Goal: Transaction & Acquisition: Download file/media

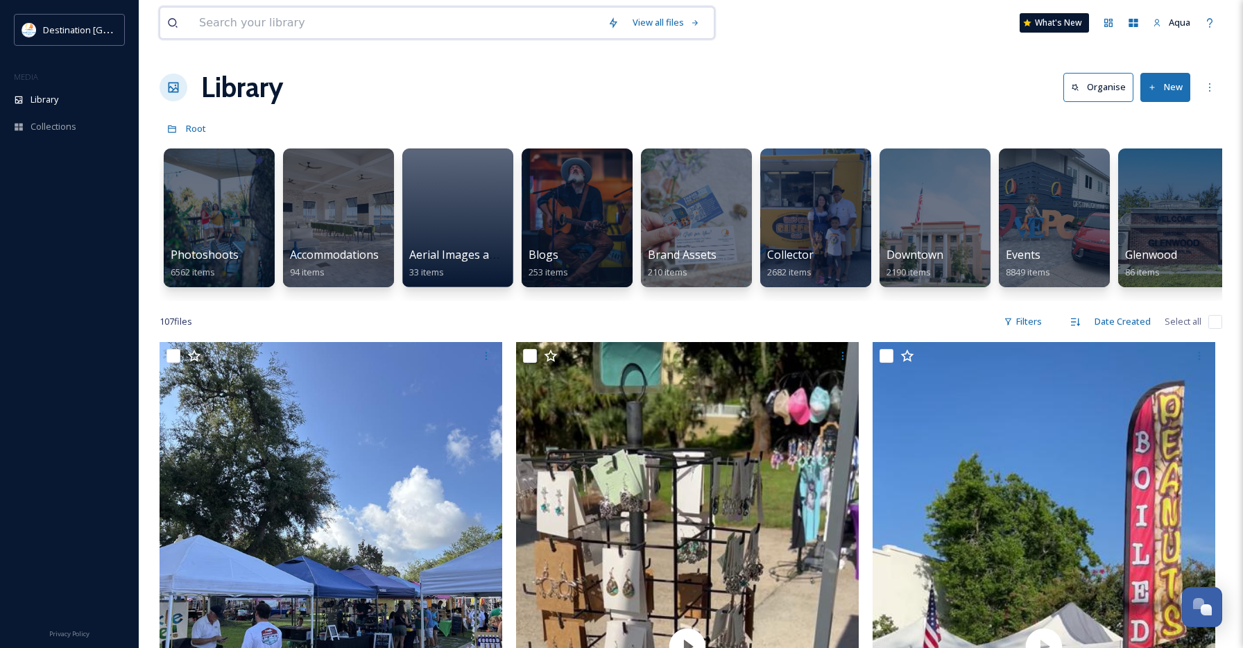
click at [221, 19] on input at bounding box center [396, 23] width 409 height 31
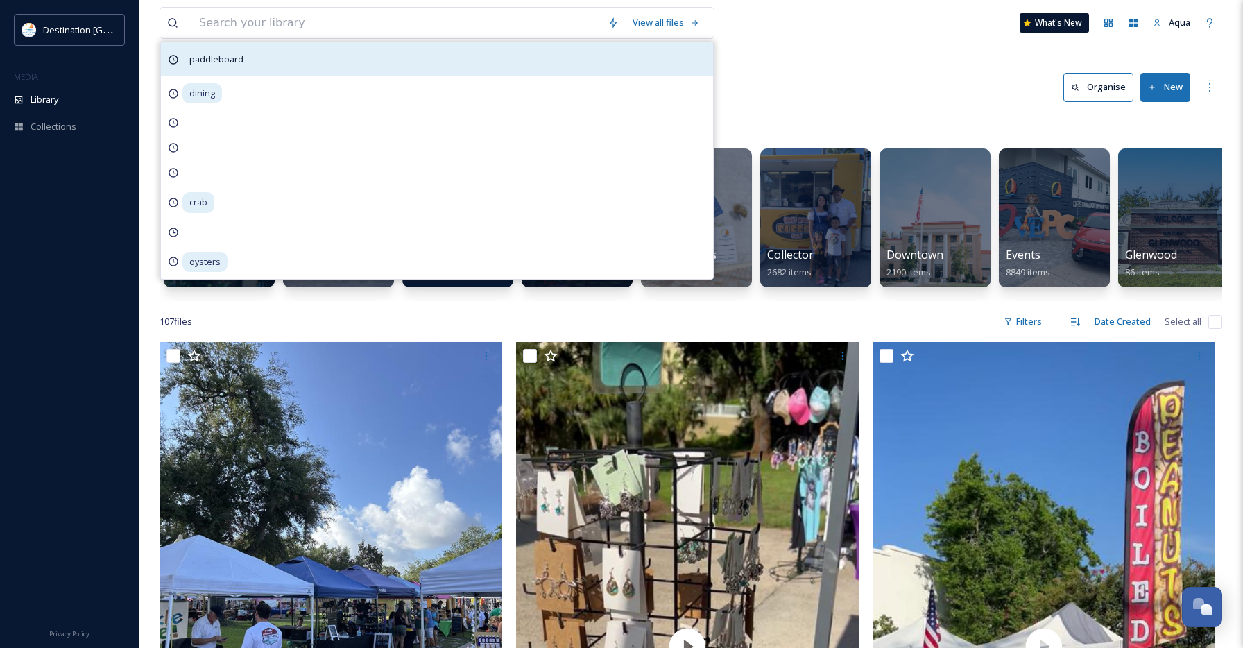
click at [246, 57] on span "paddleboard" at bounding box center [216, 59] width 68 height 20
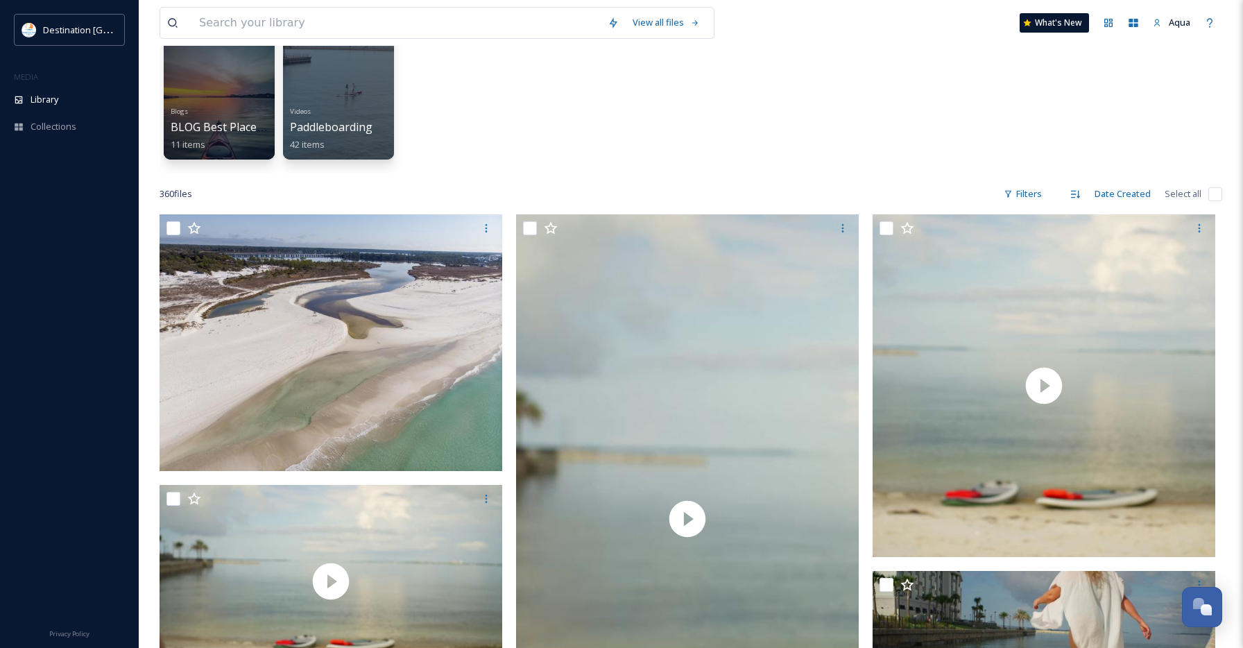
scroll to position [98, 0]
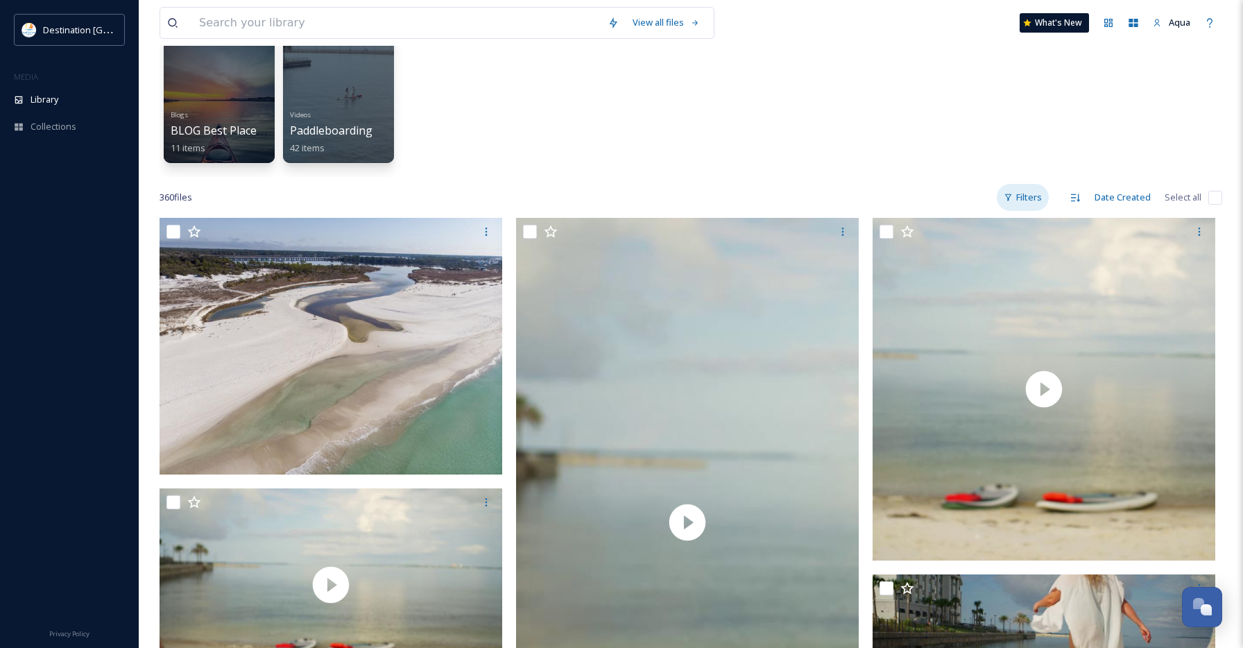
click at [1011, 191] on div "Filters" at bounding box center [1023, 197] width 52 height 27
click at [465, 148] on div "Blogs BLOG Best Places to Paddleboard and Kayak 11 items Videos Paddleboarding …" at bounding box center [691, 97] width 1063 height 160
click at [354, 101] on div at bounding box center [338, 94] width 113 height 142
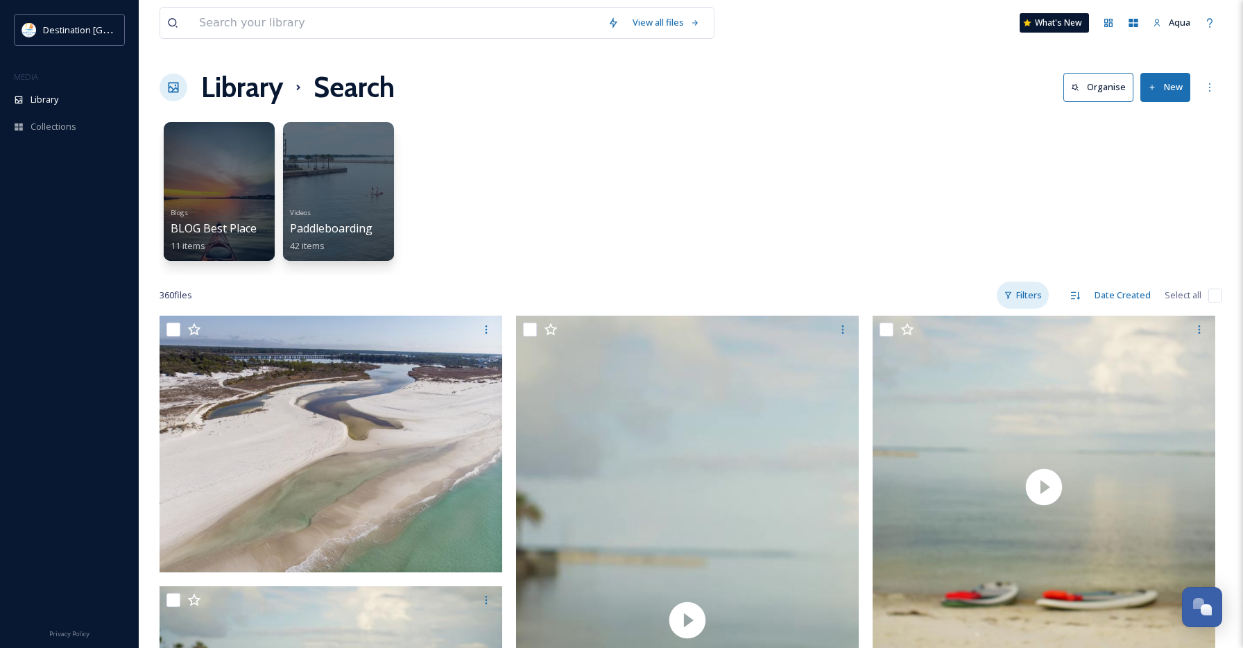
click at [1025, 293] on div "Filters" at bounding box center [1023, 295] width 52 height 27
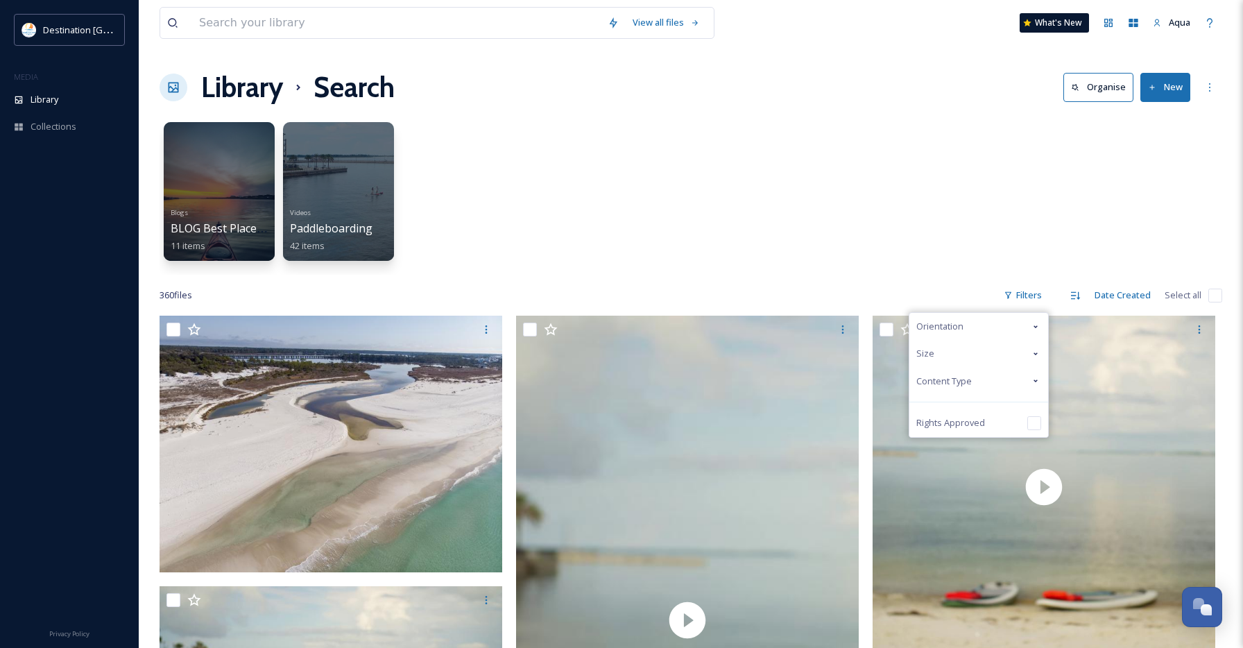
click at [963, 388] on div "Content Type" at bounding box center [978, 381] width 139 height 27
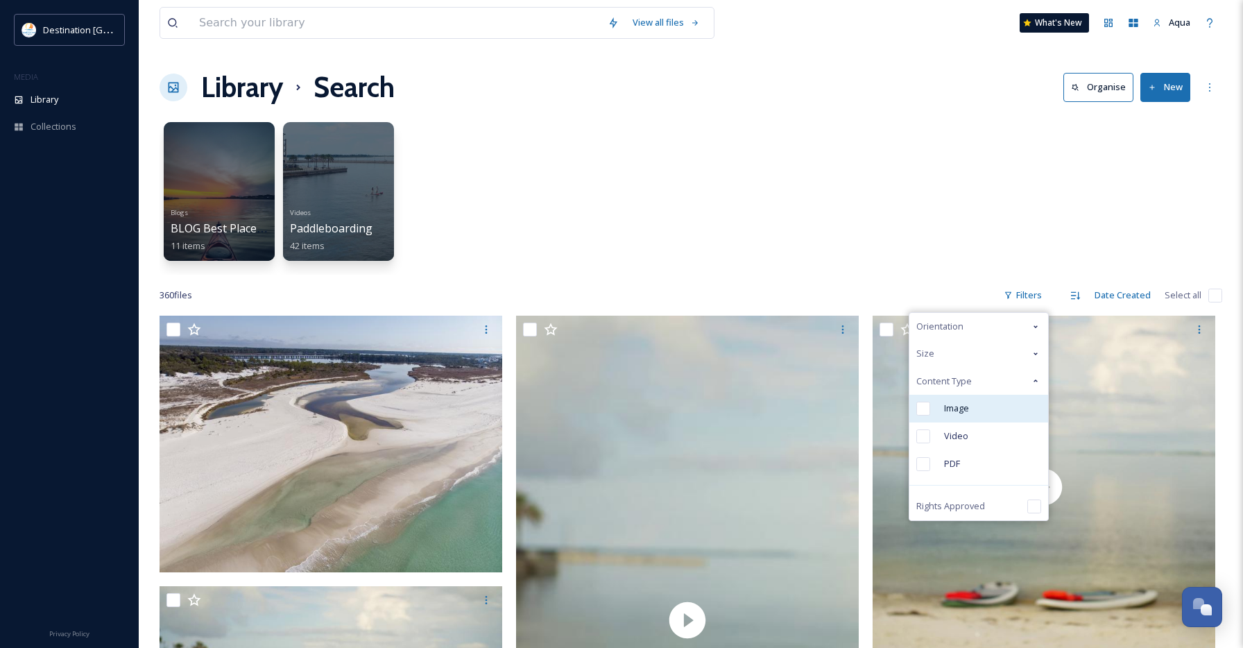
click at [956, 414] on span "Image" at bounding box center [956, 408] width 25 height 13
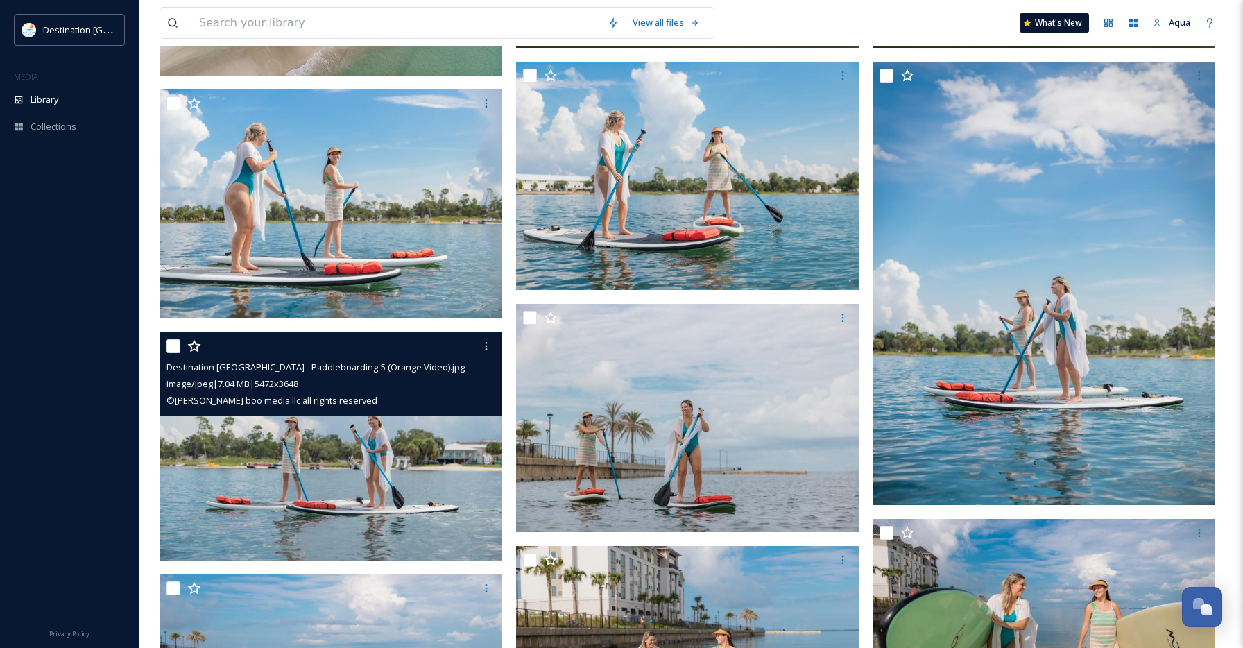
scroll to position [496, 0]
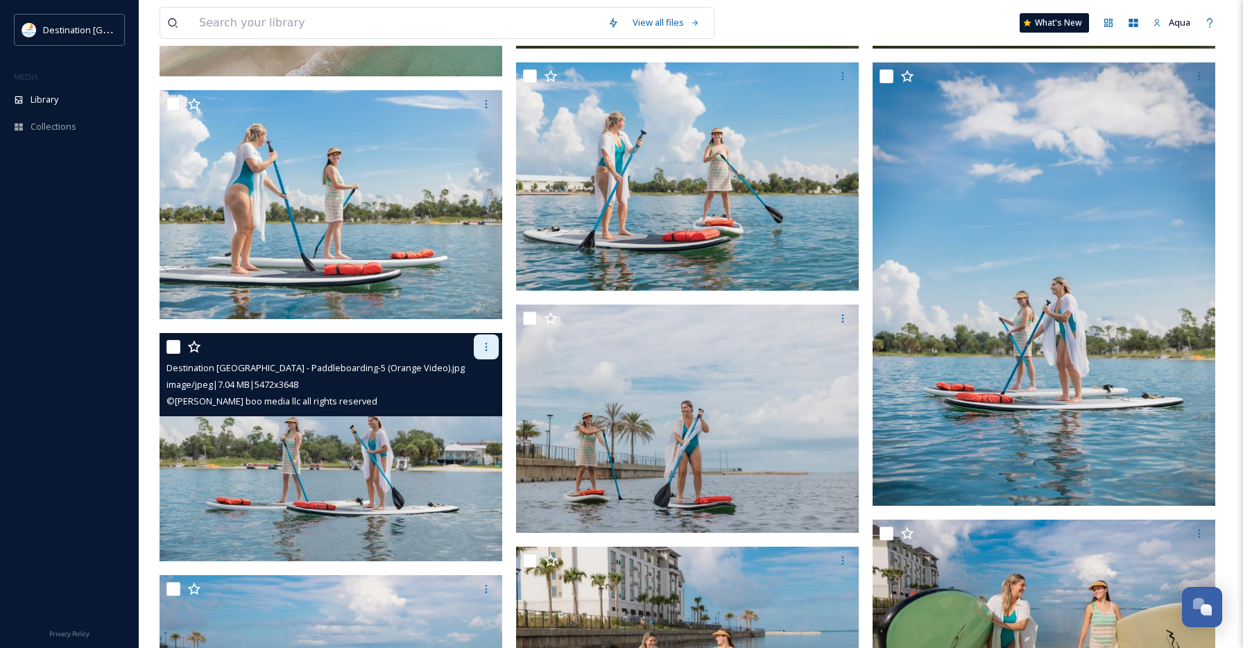
click at [489, 341] on icon at bounding box center [486, 346] width 11 height 11
click at [478, 411] on div "Download" at bounding box center [470, 404] width 56 height 27
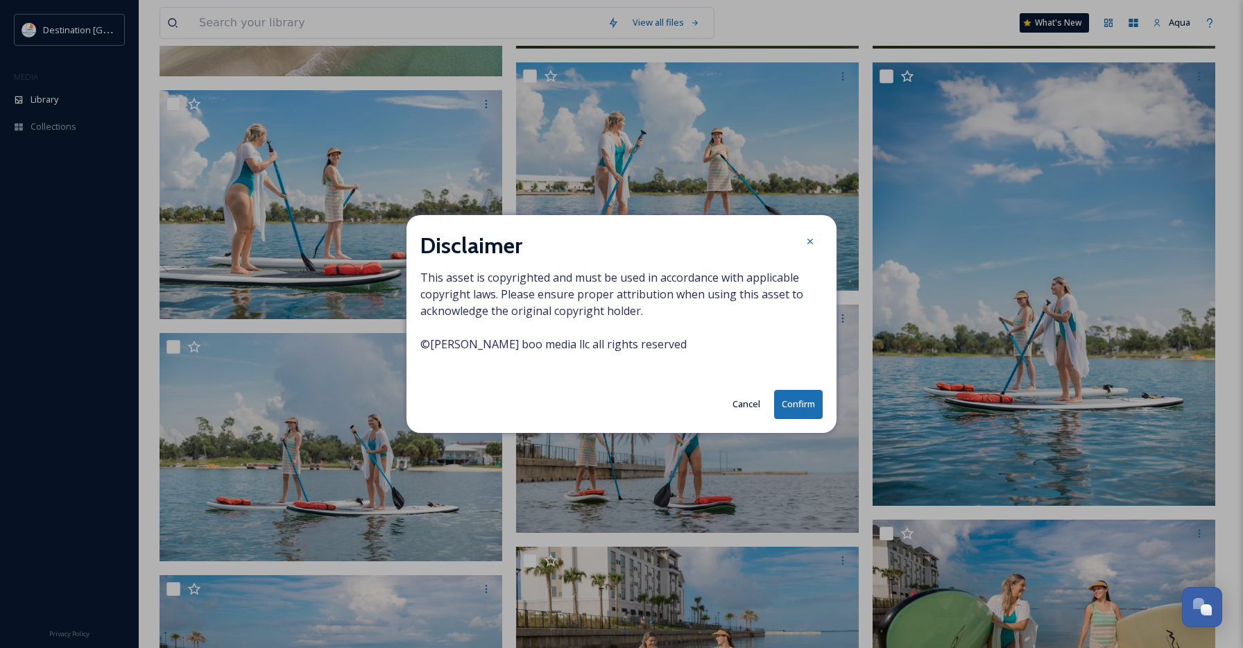
click at [820, 408] on button "Confirm" at bounding box center [798, 404] width 49 height 28
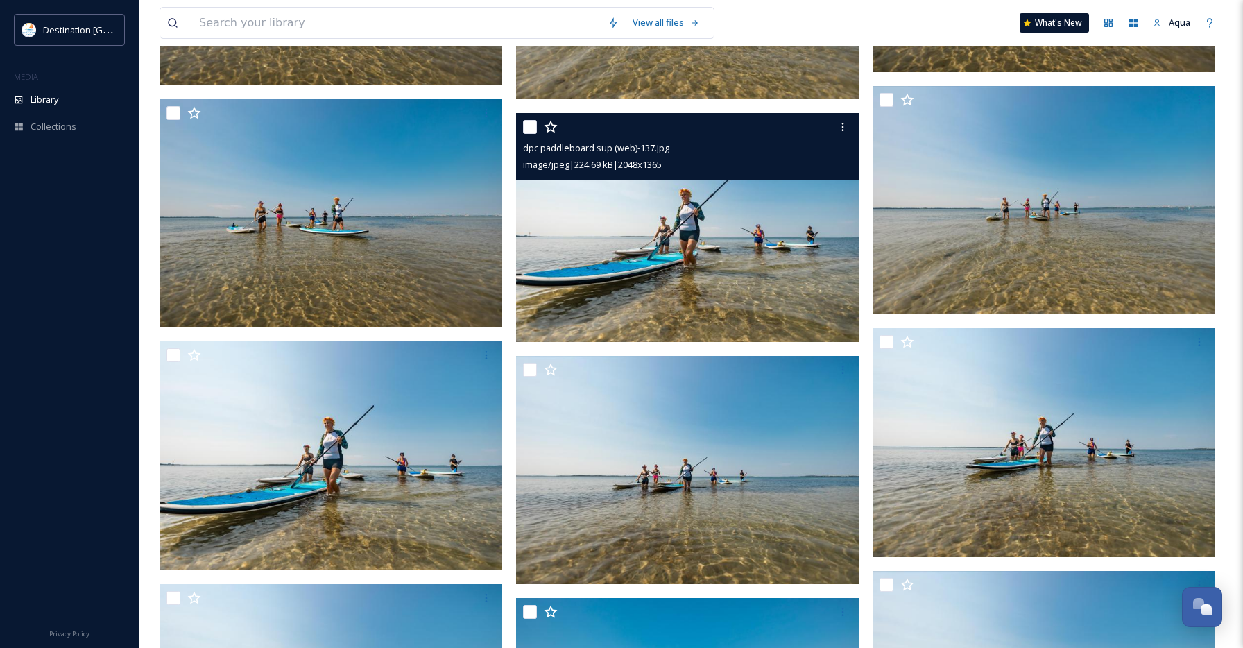
scroll to position [2284, 0]
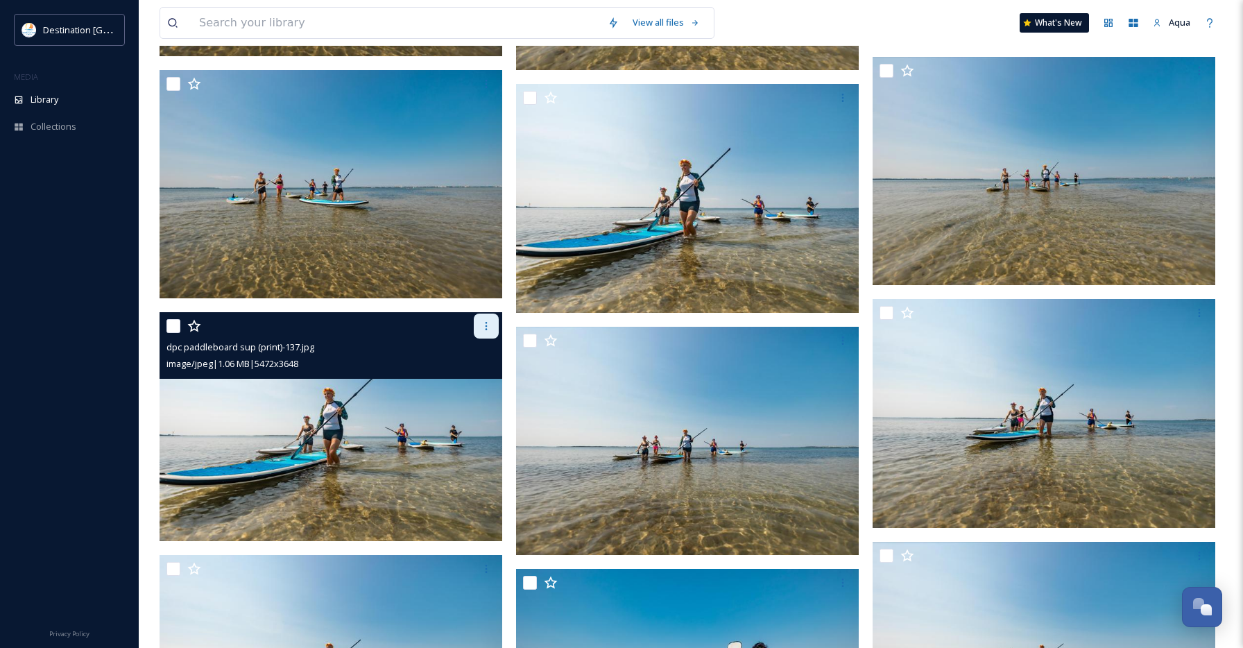
click at [476, 327] on div at bounding box center [486, 326] width 25 height 25
click at [464, 386] on span "Download" at bounding box center [470, 383] width 42 height 13
